Goal: Check status: Check status

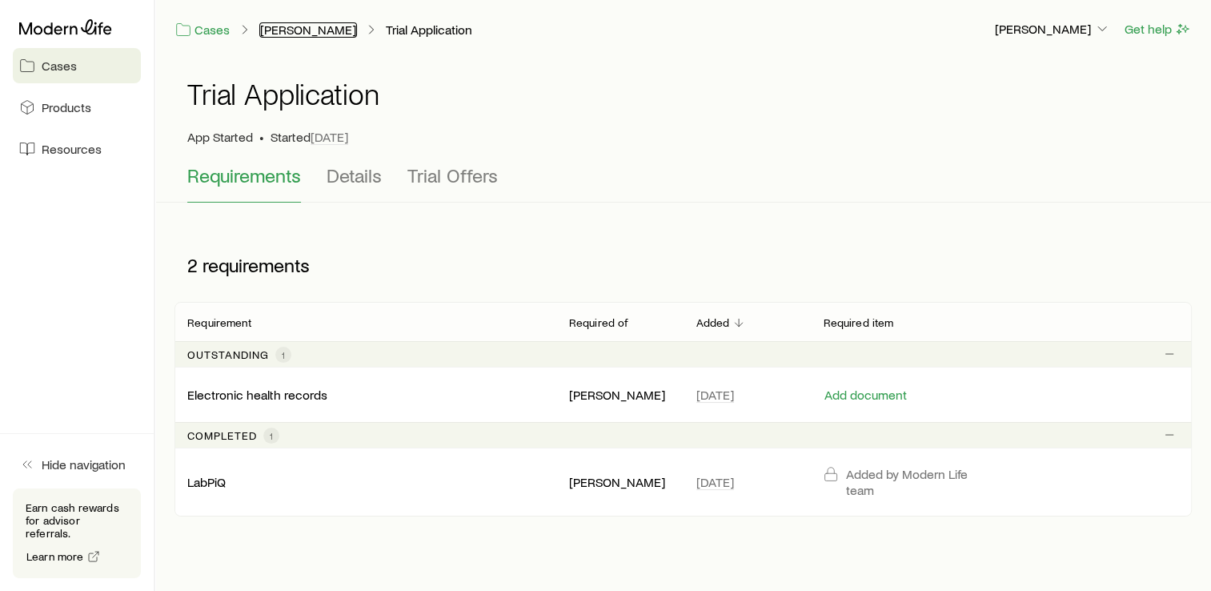
click at [315, 27] on link "[PERSON_NAME]" at bounding box center [308, 29] width 98 height 15
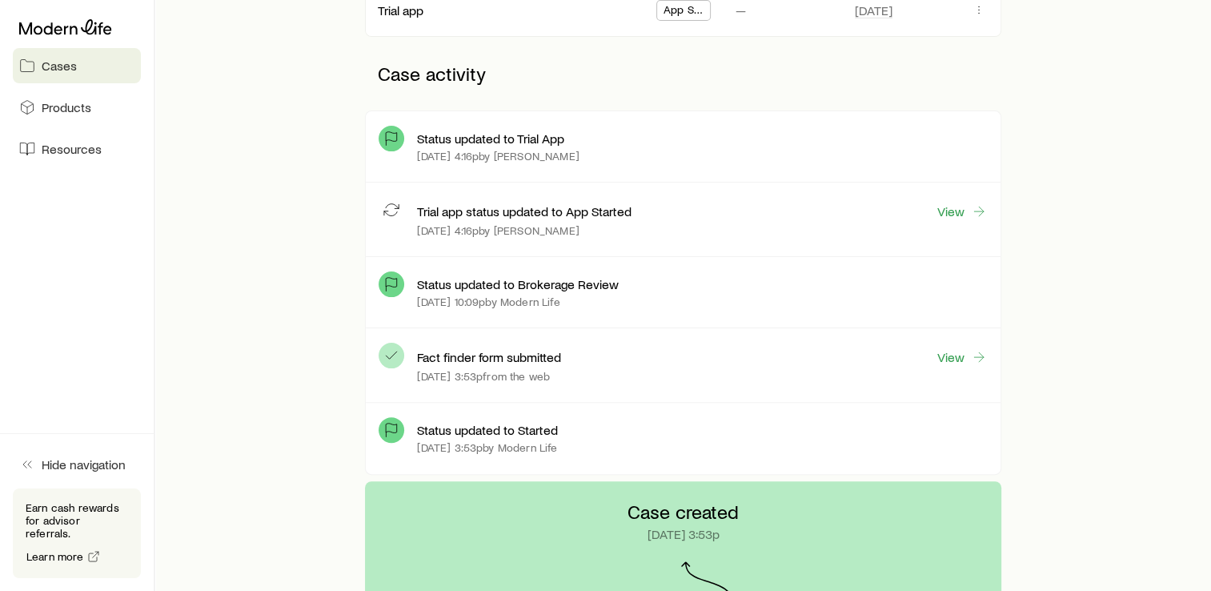
scroll to position [320, 0]
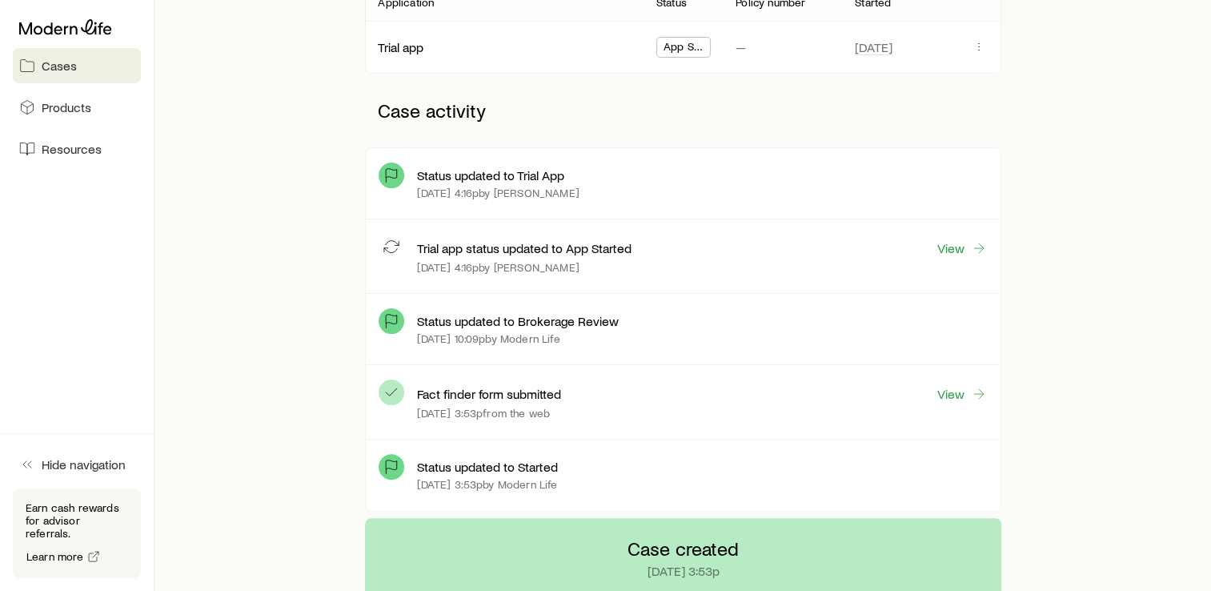
click at [493, 176] on p "Status updated to Trial App" at bounding box center [490, 175] width 147 height 16
click at [951, 245] on link "View" at bounding box center [962, 248] width 51 height 18
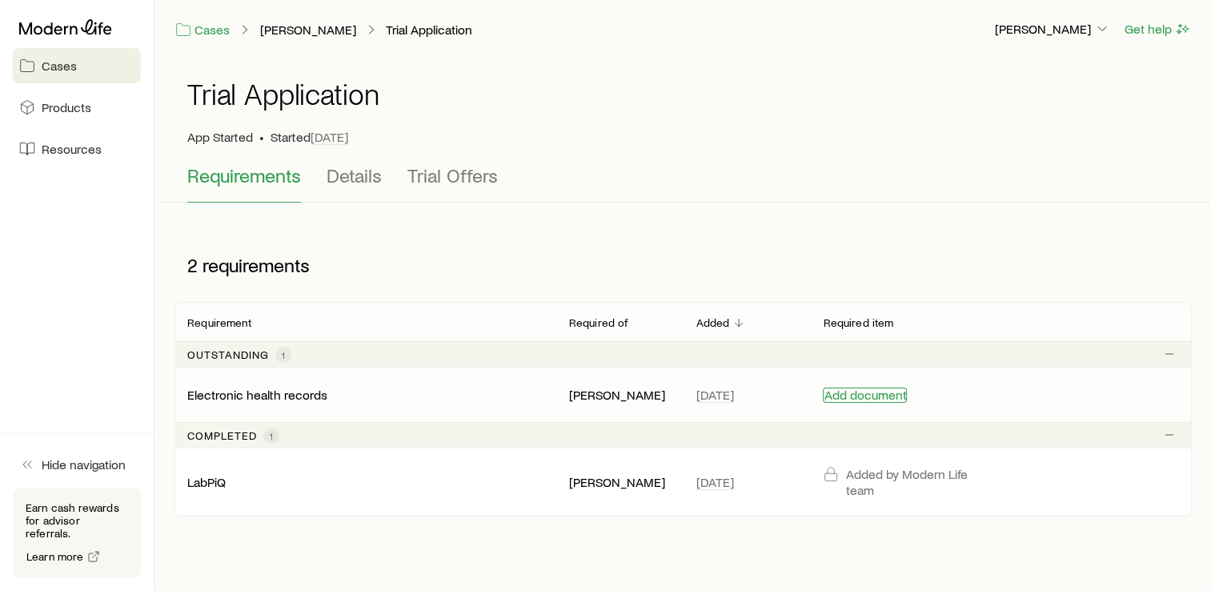
click at [881, 395] on button "Add document" at bounding box center [865, 394] width 84 height 15
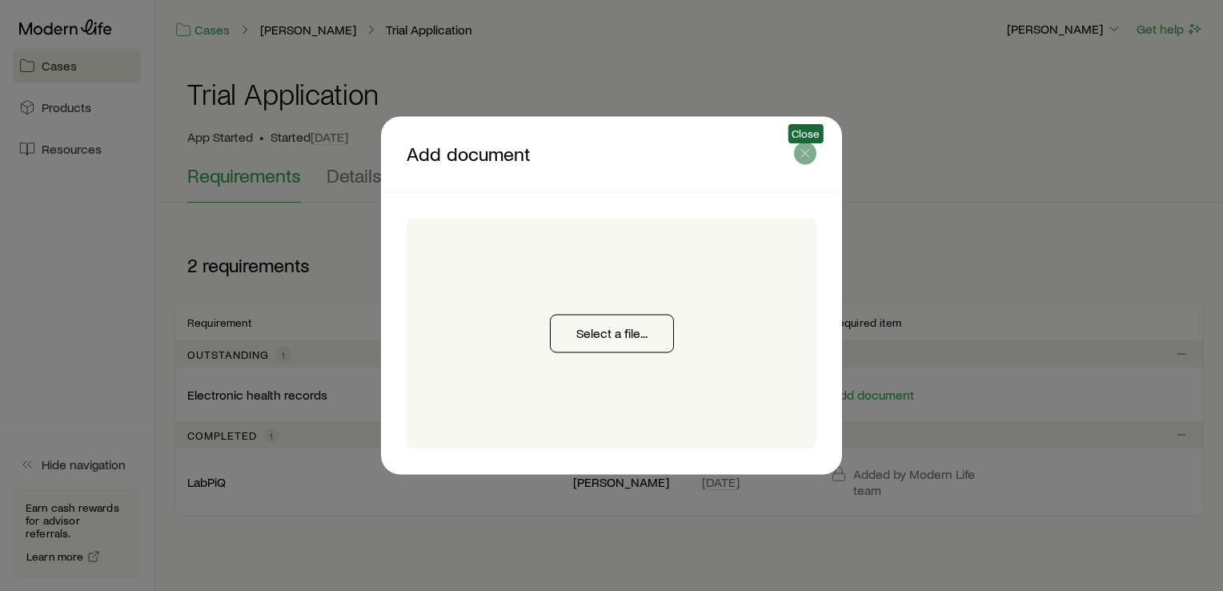
click at [808, 146] on icon "button" at bounding box center [805, 154] width 16 height 16
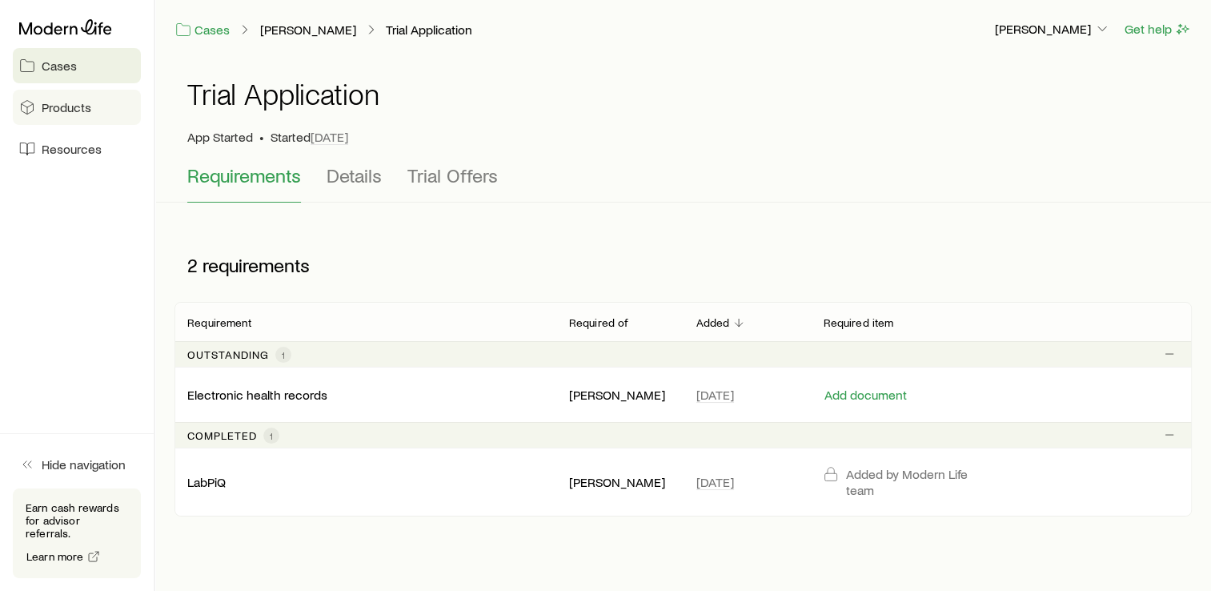
click at [69, 107] on span "Products" at bounding box center [67, 107] width 50 height 16
click at [229, 392] on p "Electronic health records" at bounding box center [257, 395] width 140 height 16
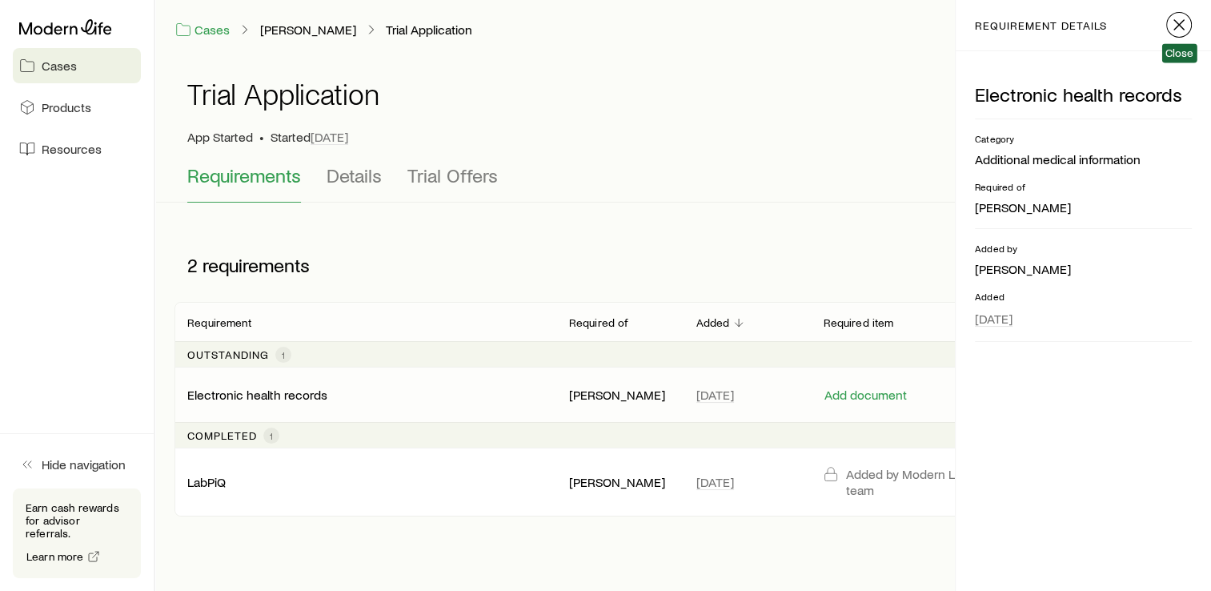
click at [1183, 22] on icon "button" at bounding box center [1179, 24] width 19 height 19
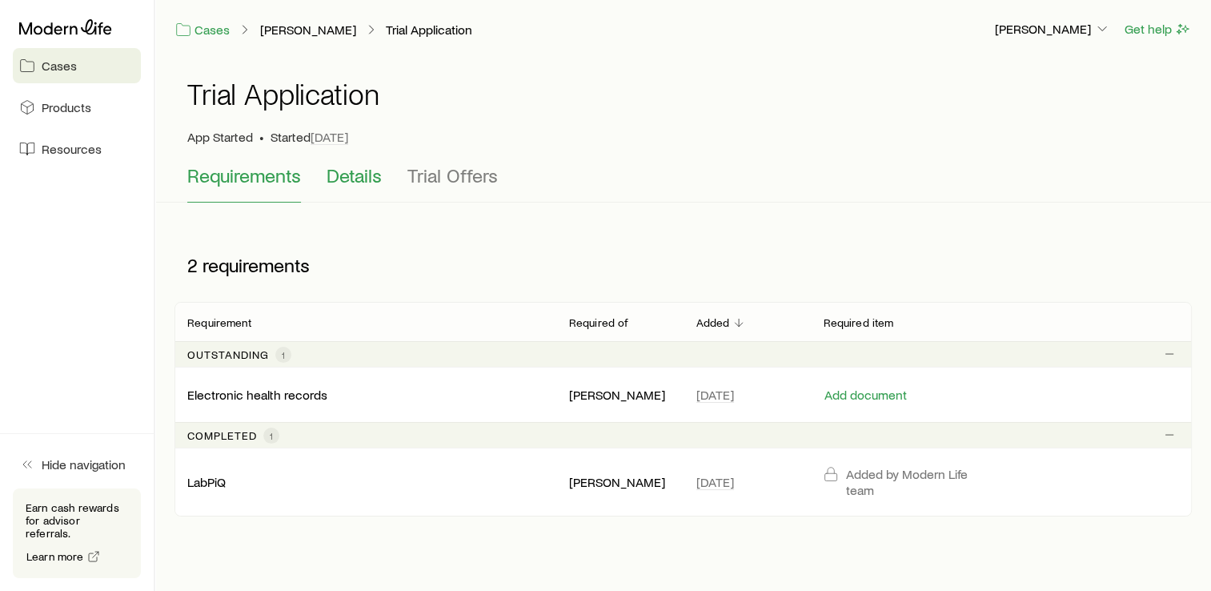
click at [350, 180] on span "Details" at bounding box center [354, 175] width 55 height 22
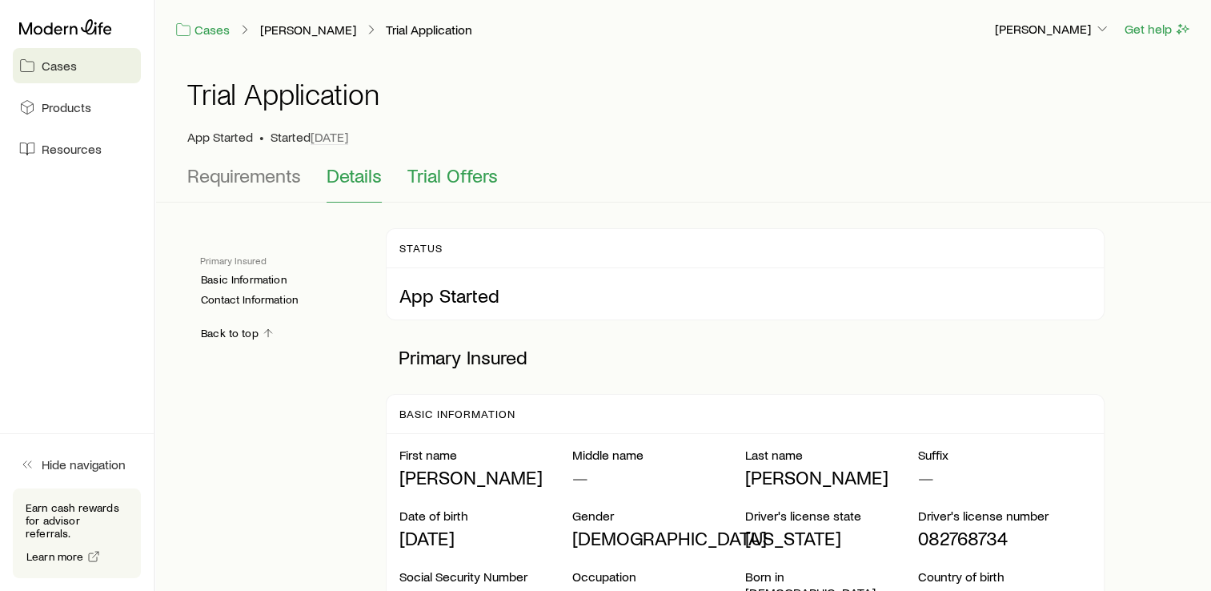
click at [452, 187] on button "Trial Offers" at bounding box center [453, 183] width 90 height 38
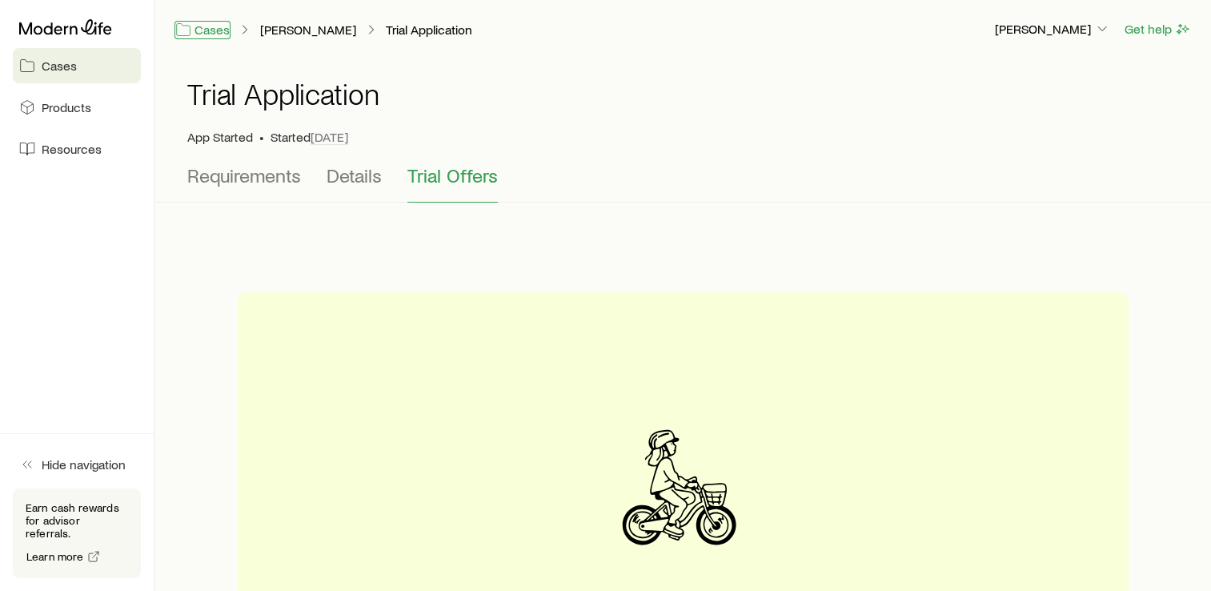
click at [218, 33] on link "Cases" at bounding box center [203, 30] width 56 height 18
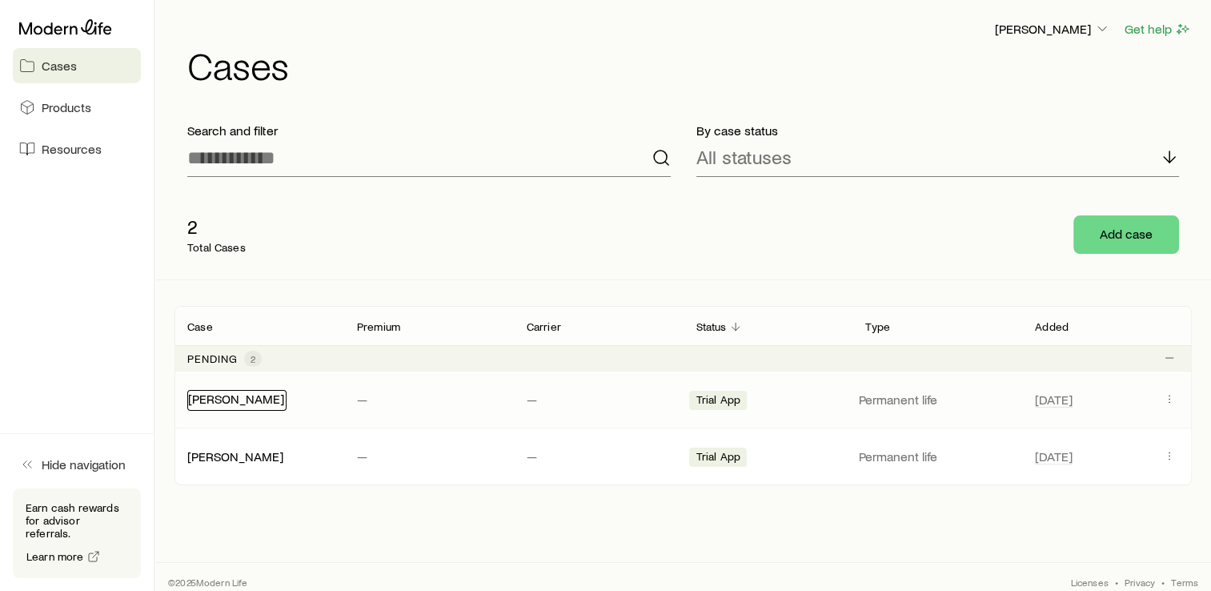
click at [245, 399] on link "[PERSON_NAME]" at bounding box center [236, 398] width 96 height 15
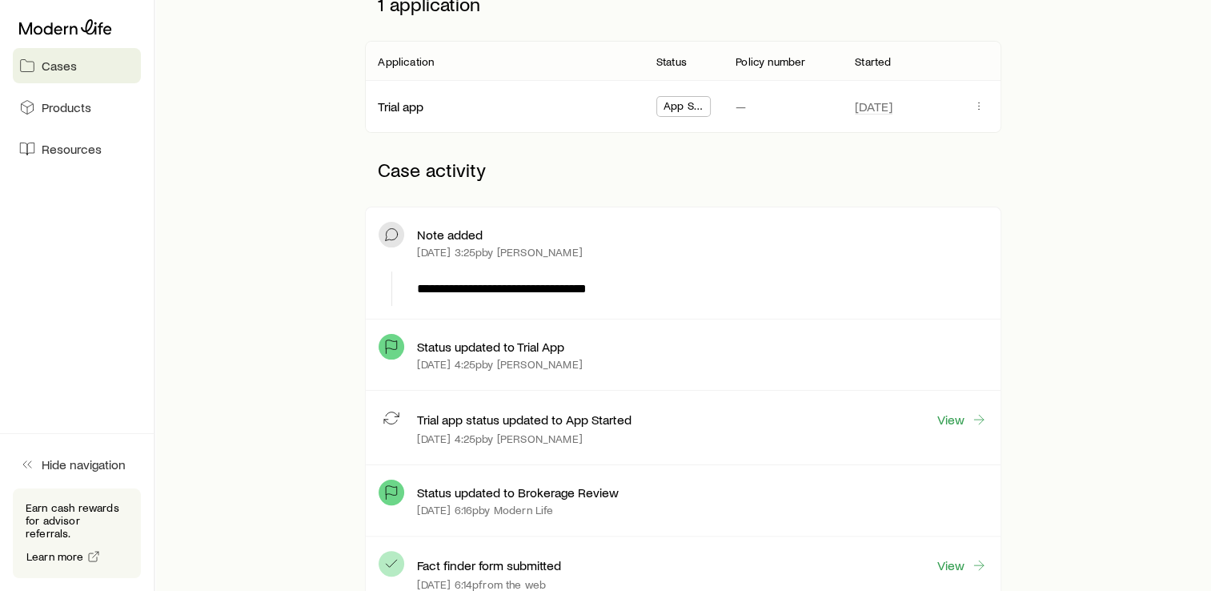
scroll to position [160, 0]
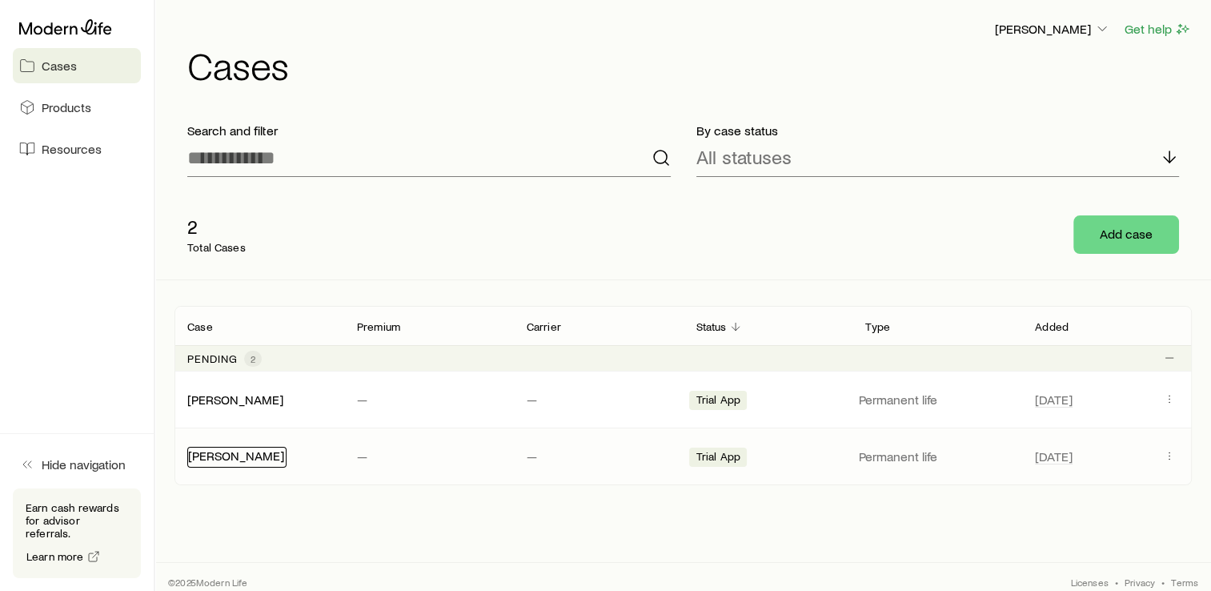
click at [259, 460] on link "[PERSON_NAME]" at bounding box center [236, 455] width 96 height 15
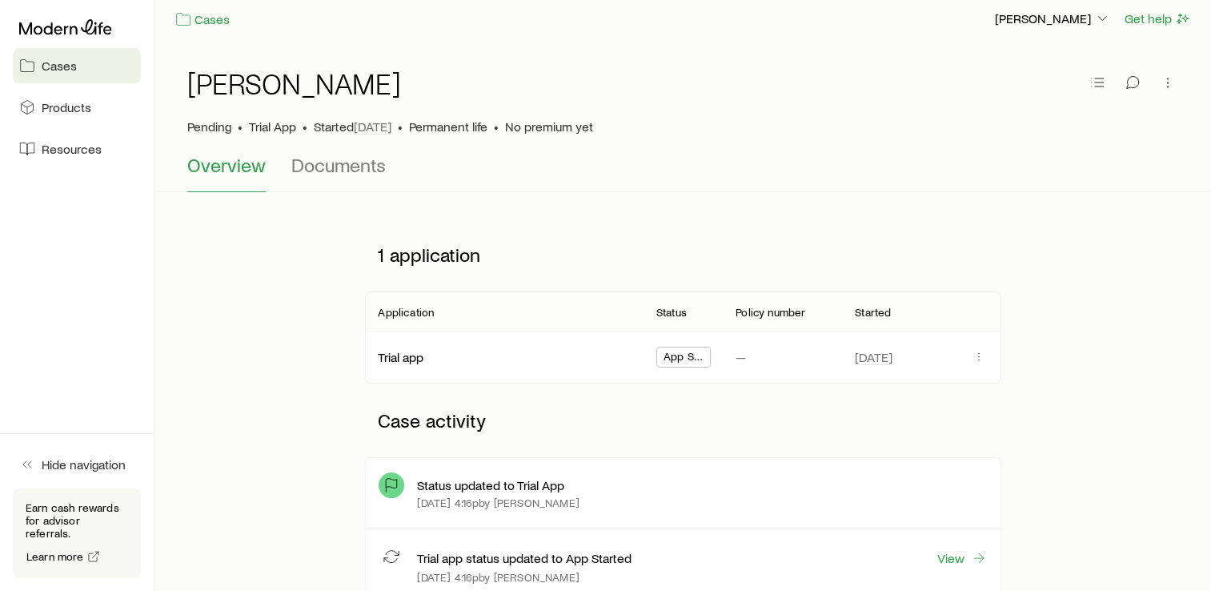
scroll to position [240, 0]
